Goal: Use online tool/utility: Utilize a website feature to perform a specific function

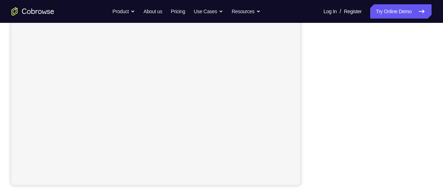
scroll to position [146, 0]
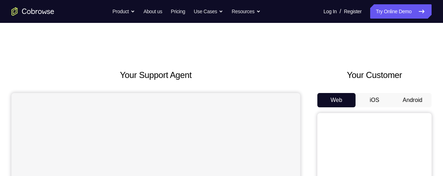
click at [418, 101] on button "Android" at bounding box center [413, 100] width 38 height 14
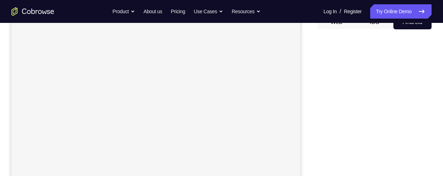
scroll to position [78, 0]
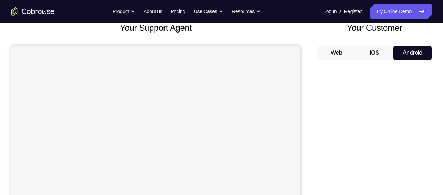
scroll to position [48, 0]
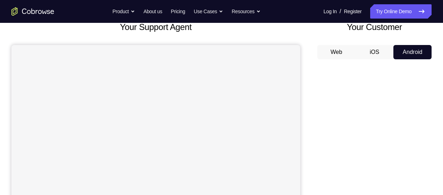
click at [372, 51] on button "iOS" at bounding box center [375, 52] width 38 height 14
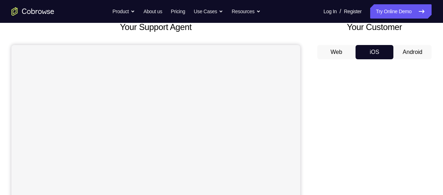
click at [406, 55] on button "Android" at bounding box center [413, 52] width 38 height 14
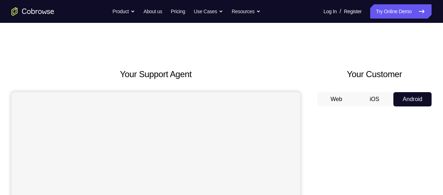
scroll to position [0, 0]
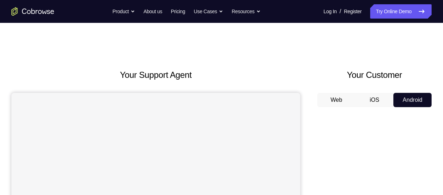
click at [374, 101] on button "iOS" at bounding box center [375, 100] width 38 height 14
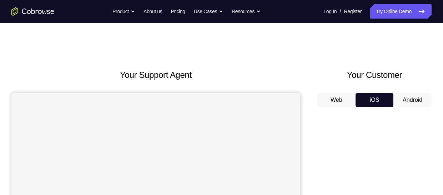
click at [404, 101] on button "Android" at bounding box center [413, 100] width 38 height 14
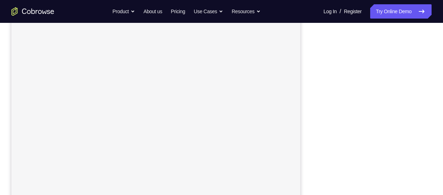
scroll to position [111, 0]
